Goal: Check status: Check status

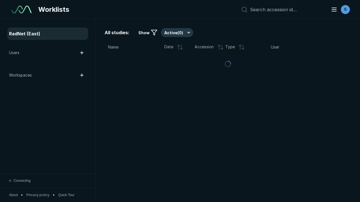
scroll to position [1534, 2340]
